Goal: Check status

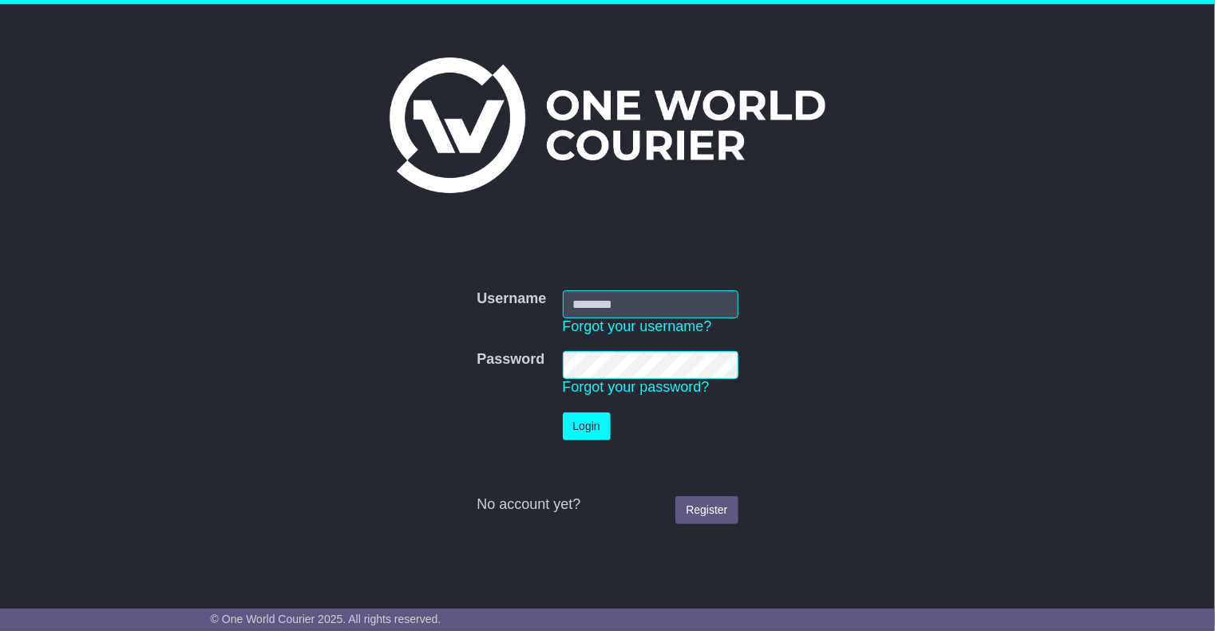
type input "********"
click at [582, 417] on button "Login" at bounding box center [587, 427] width 48 height 28
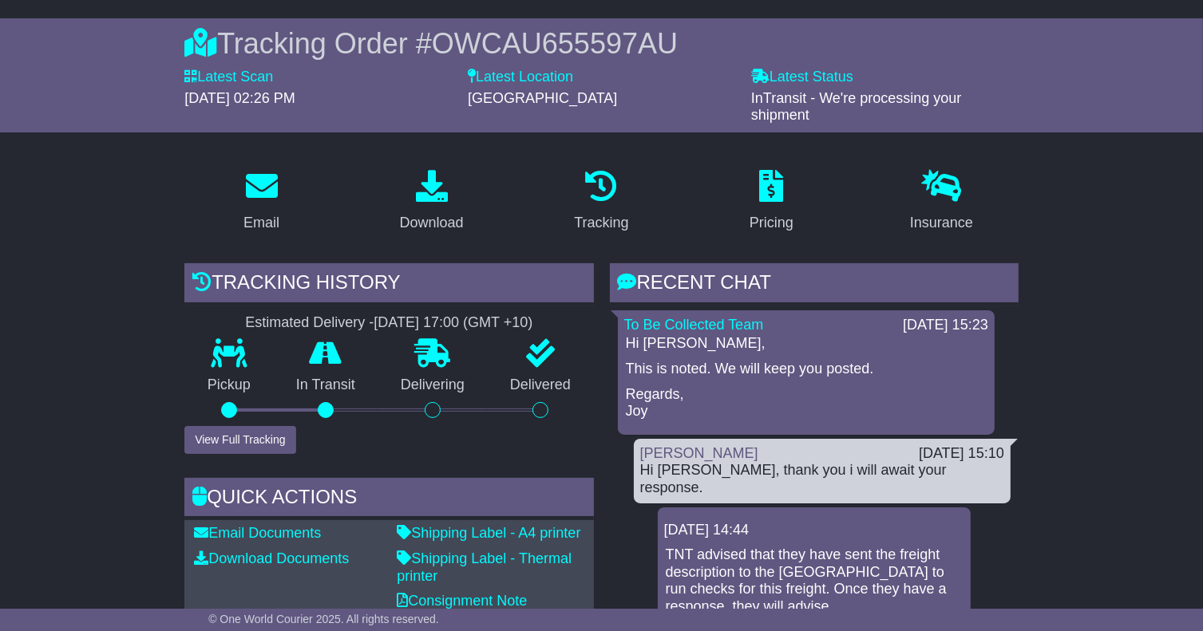
scroll to position [107, 0]
